Goal: Task Accomplishment & Management: Use online tool/utility

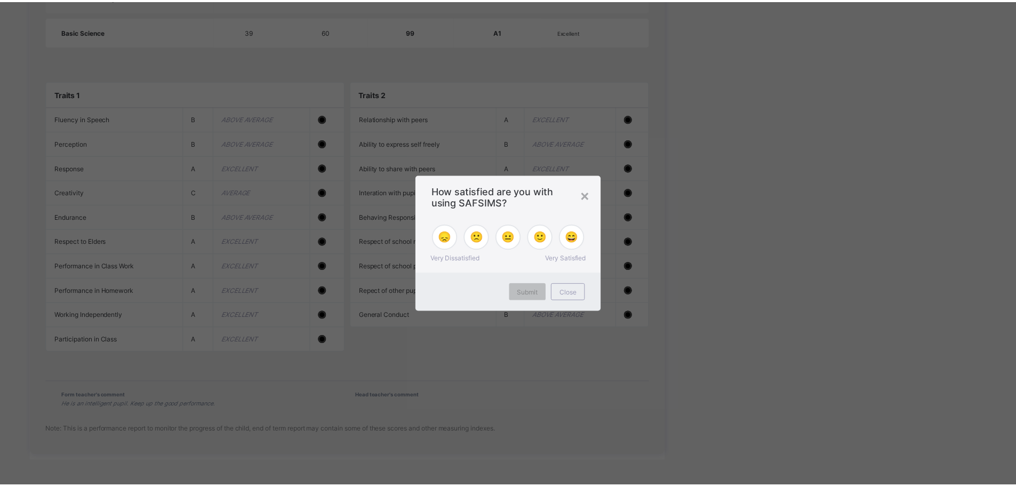
scroll to position [1009, 0]
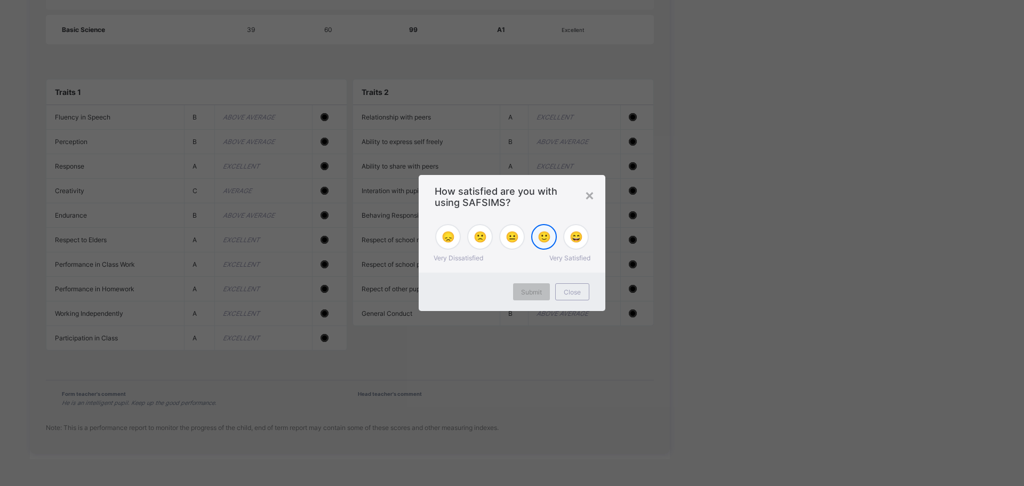
click at [538, 236] on span "🙂" at bounding box center [544, 236] width 13 height 13
click at [535, 288] on span "Submit" at bounding box center [531, 292] width 21 height 8
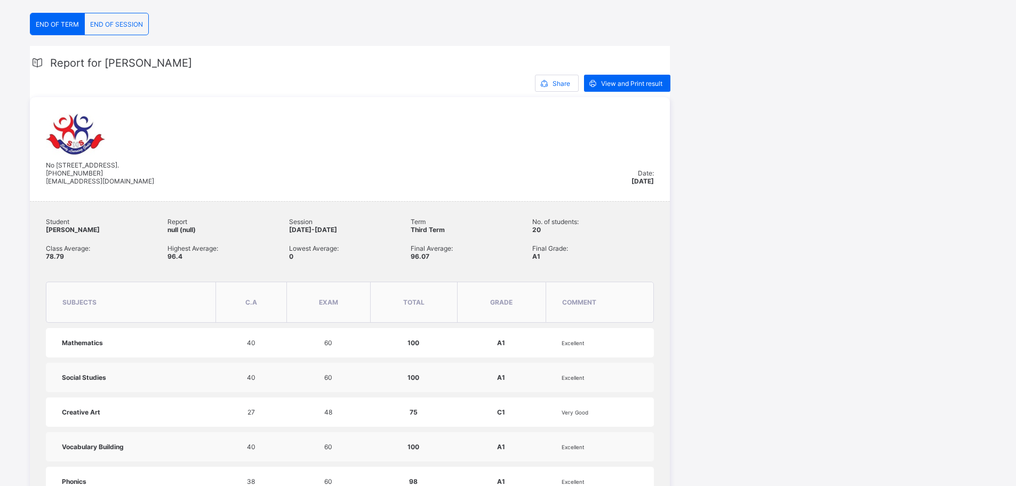
scroll to position [209, 0]
click at [638, 84] on span "View and Print result" at bounding box center [631, 85] width 61 height 8
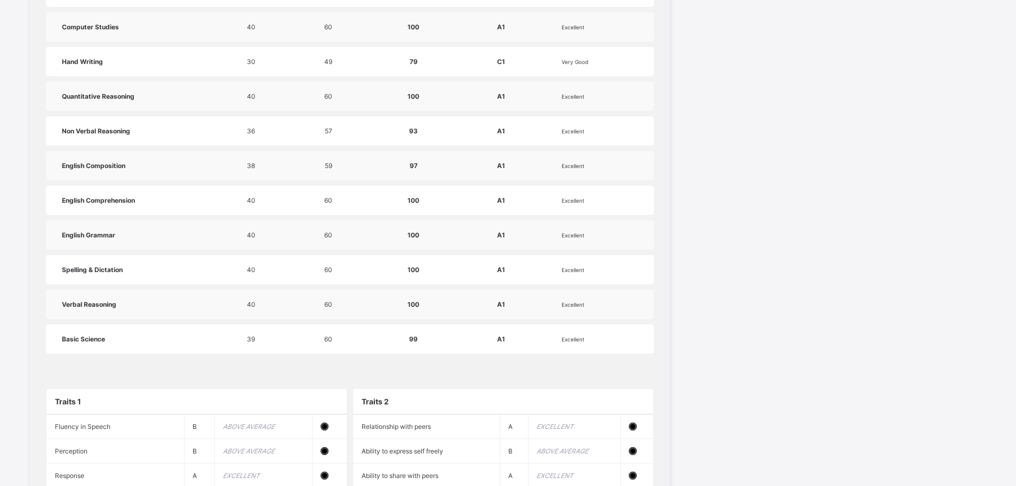
scroll to position [529, 0]
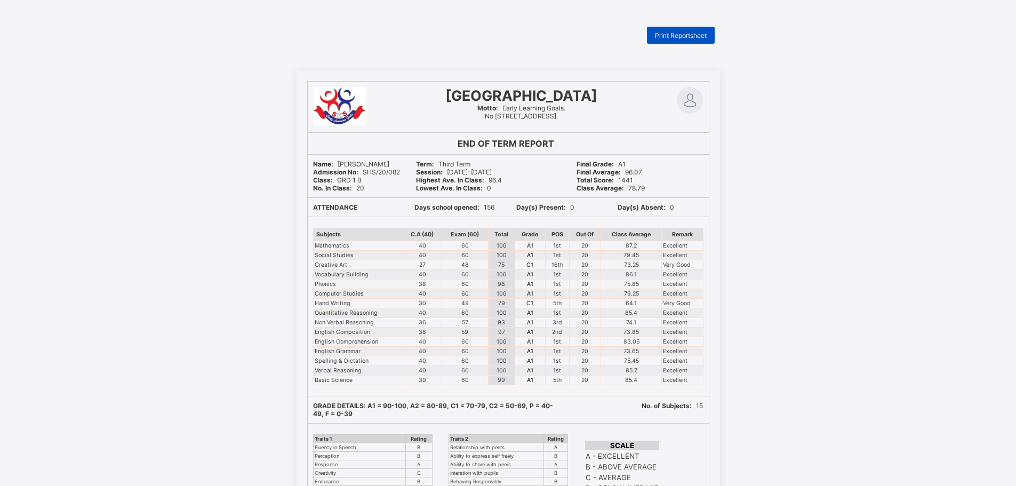
click at [677, 33] on span "Print Reportsheet" at bounding box center [681, 35] width 52 height 8
click at [684, 35] on span "Print Reportsheet" at bounding box center [681, 35] width 52 height 8
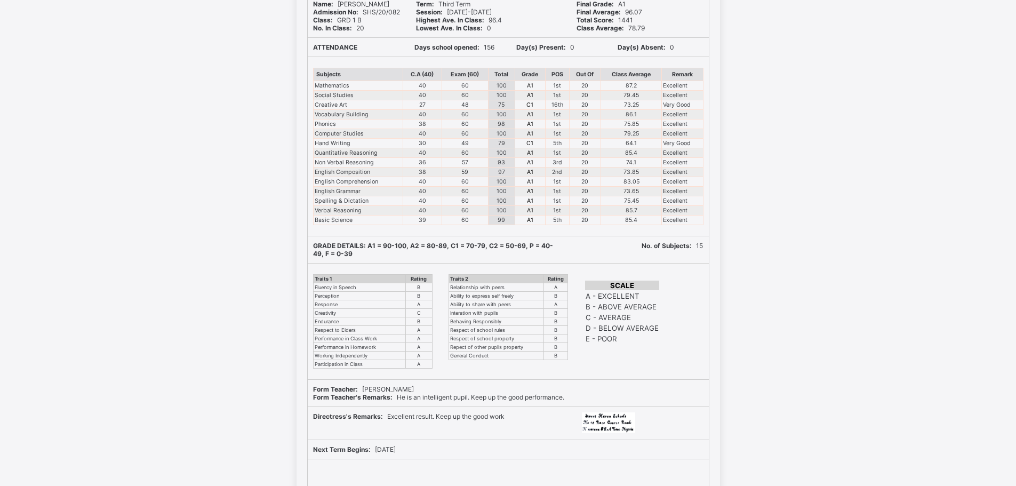
scroll to position [106, 0]
